Goal: Navigation & Orientation: Find specific page/section

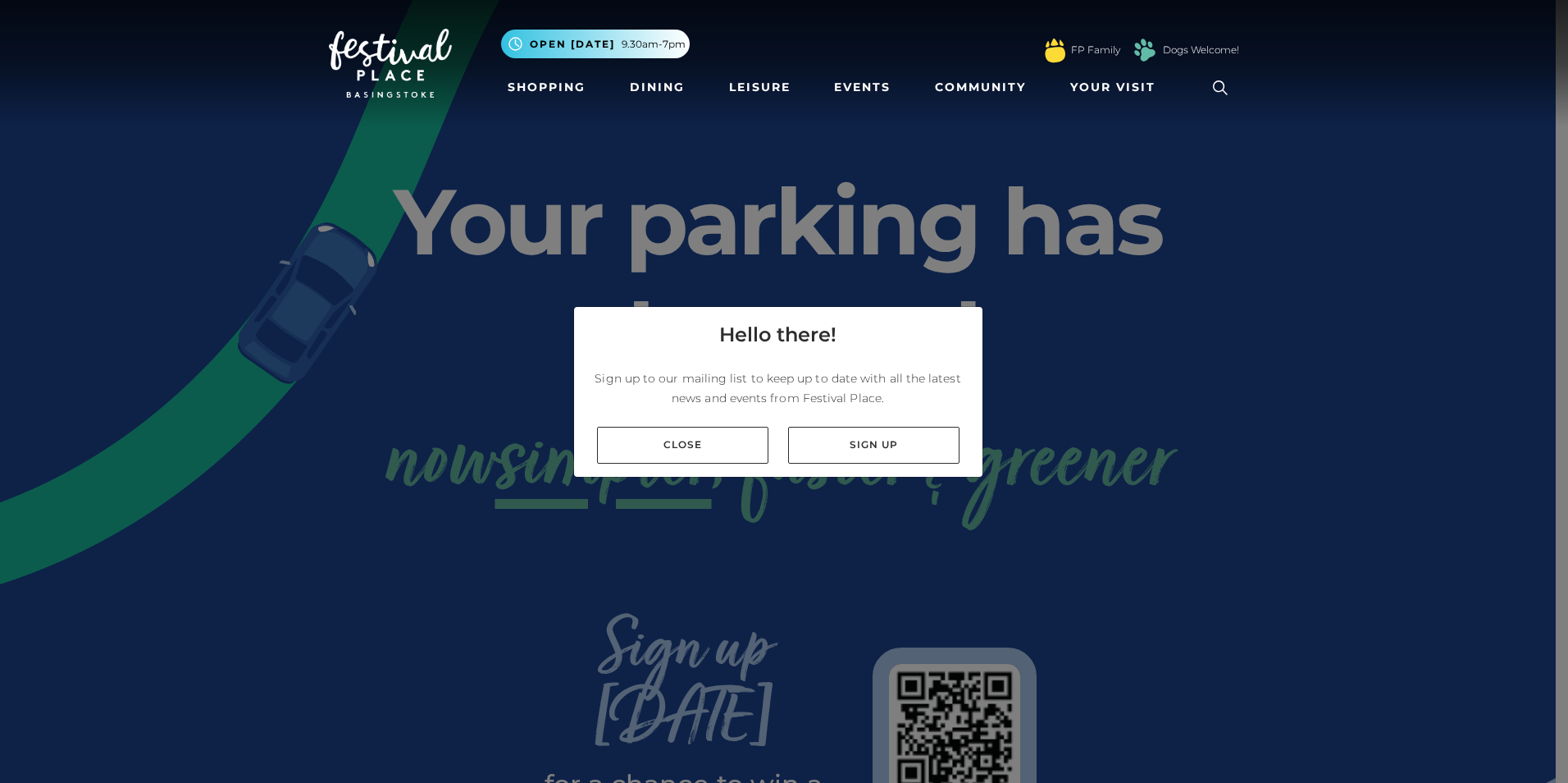
click at [754, 443] on link "Close" at bounding box center [683, 444] width 171 height 37
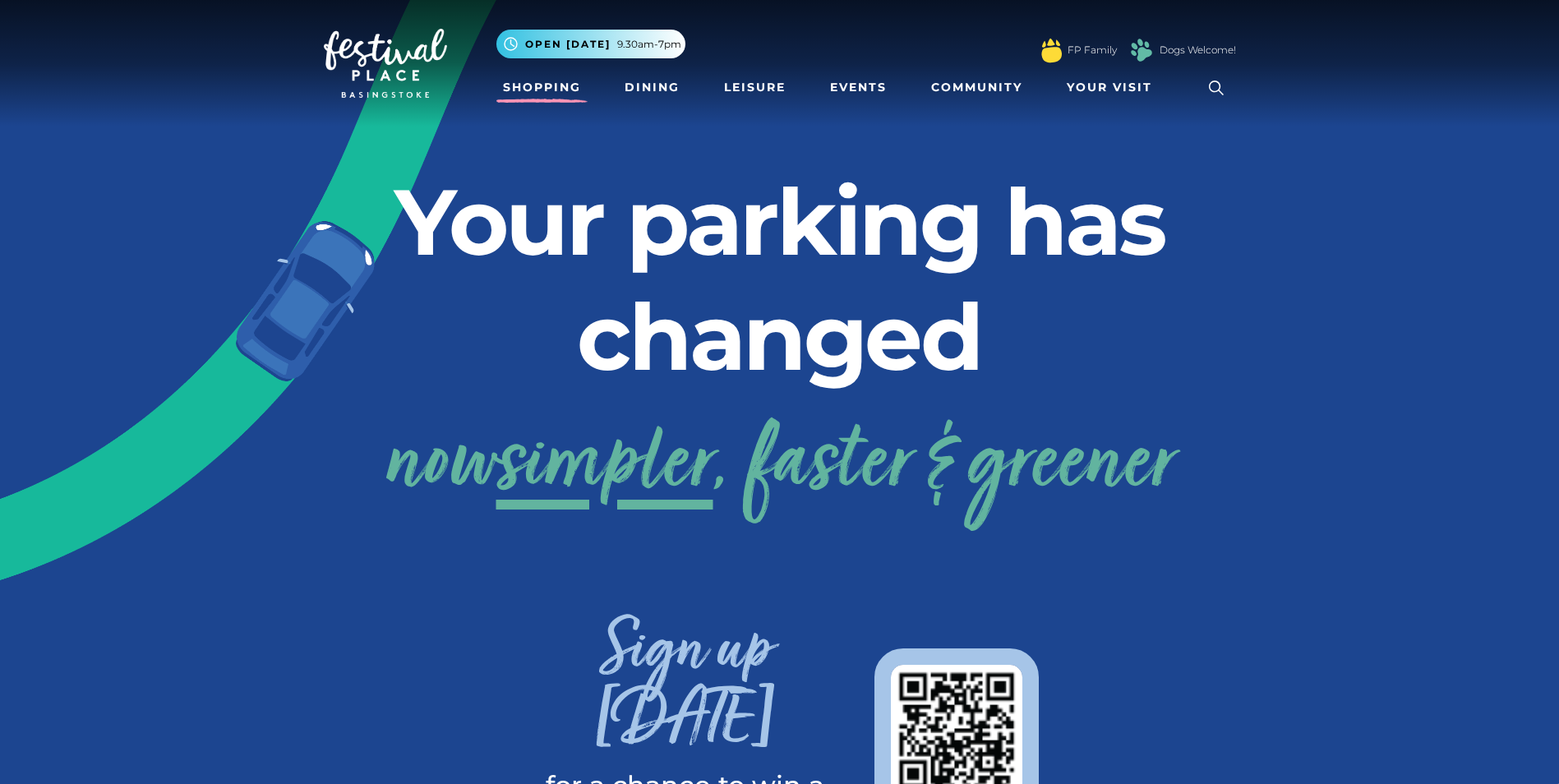
click at [565, 87] on link "Shopping" at bounding box center [542, 88] width 91 height 30
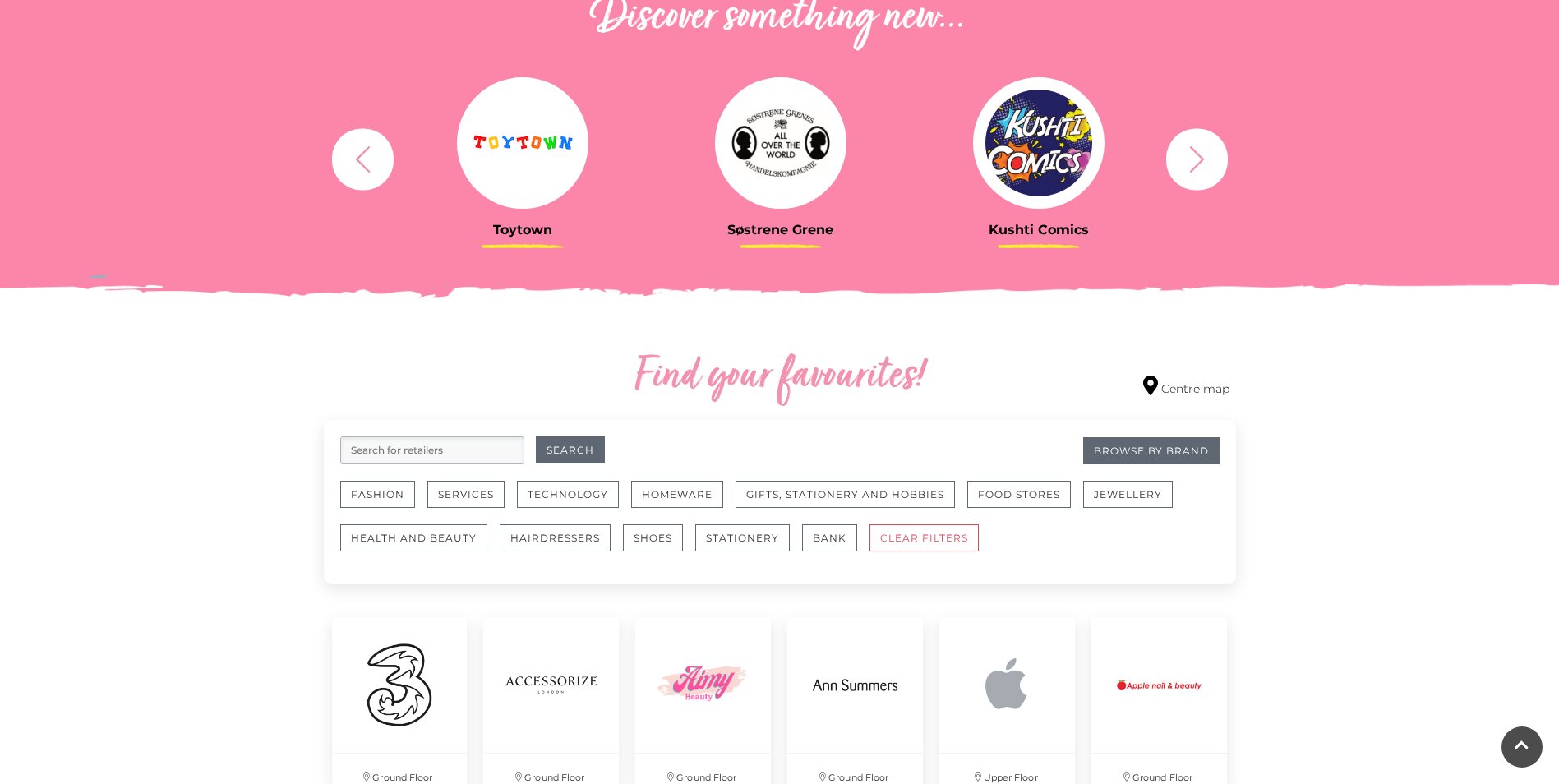
scroll to position [657, 0]
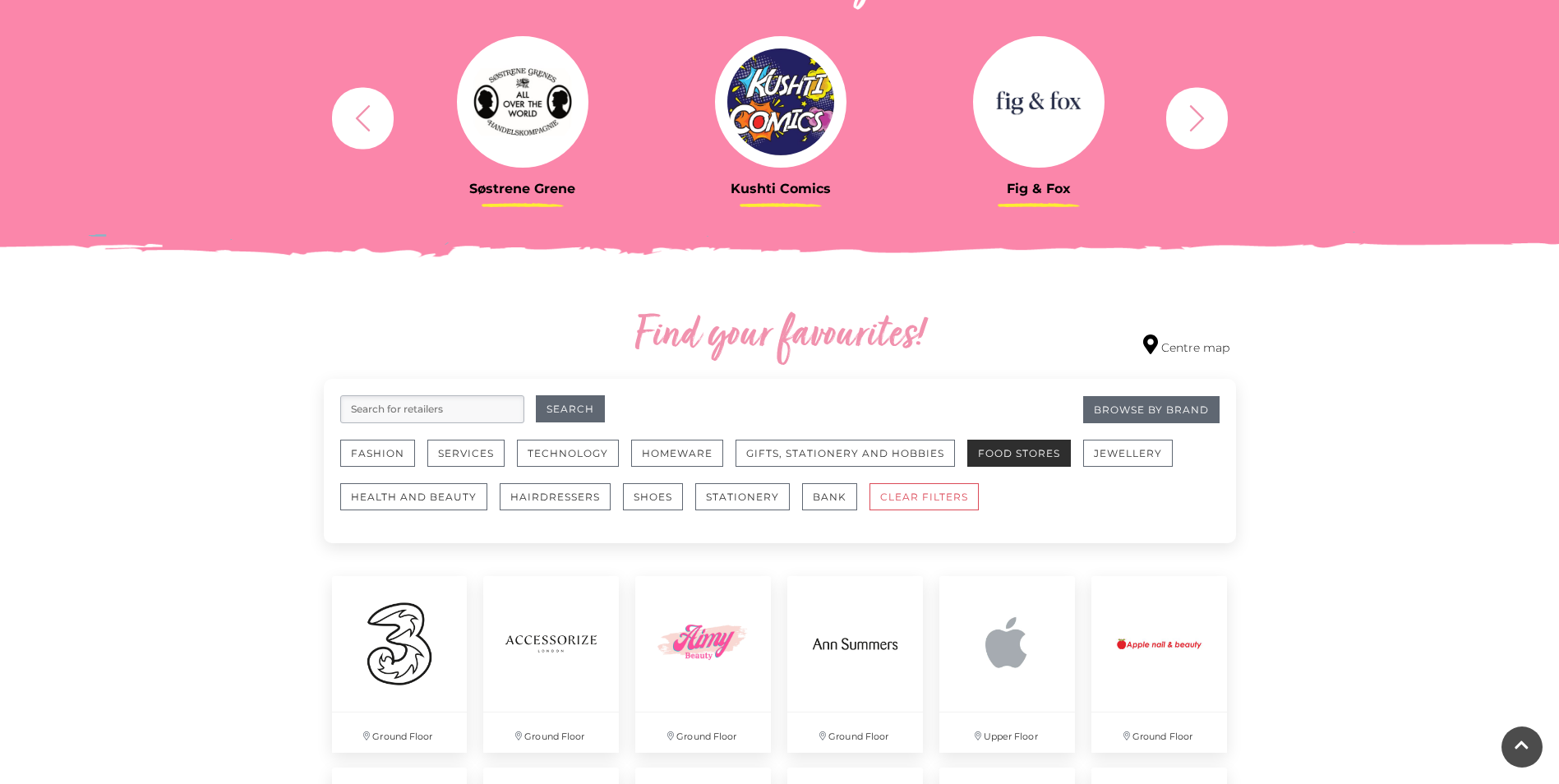
click at [1007, 453] on button "Food Stores" at bounding box center [1019, 452] width 104 height 27
